Goal: Information Seeking & Learning: Compare options

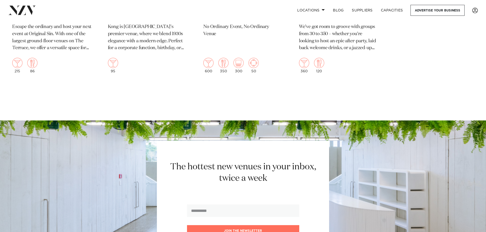
scroll to position [1836, 0]
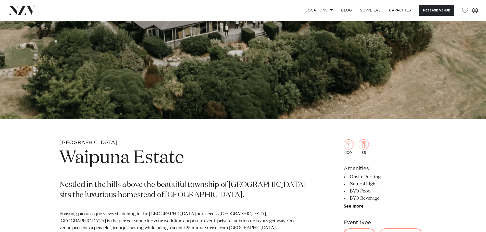
scroll to position [51, 0]
